Goal: Task Accomplishment & Management: Manage account settings

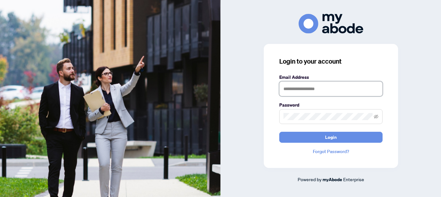
click at [292, 91] on input "text" at bounding box center [330, 88] width 103 height 15
type input "**********"
click at [279, 132] on button "Login" at bounding box center [330, 137] width 103 height 11
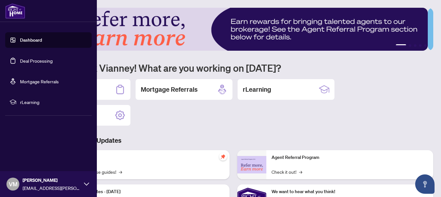
click at [20, 59] on link "Deal Processing" at bounding box center [36, 61] width 33 height 6
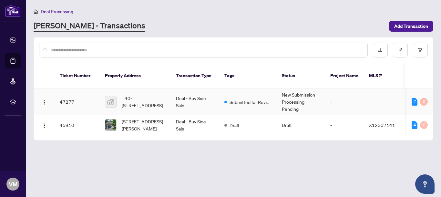
click at [66, 93] on td "47277" at bounding box center [77, 101] width 45 height 27
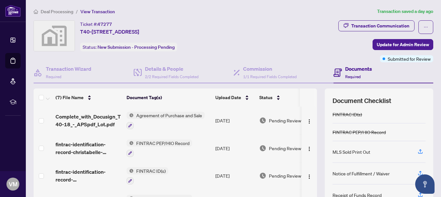
click at [345, 72] on h4 "Documents" at bounding box center [358, 69] width 27 height 8
click at [423, 25] on icon "ellipsis" at bounding box center [425, 27] width 5 height 5
click at [236, 40] on div "Ticket #: 47277 T40-18-90 Richelieu Street, Embrun, ON, Canada Status: New Subm…" at bounding box center [145, 35] width 223 height 31
